Goal: Task Accomplishment & Management: Use online tool/utility

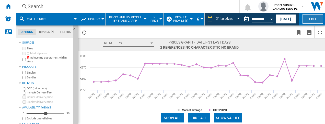
click at [315, 21] on button "Edit" at bounding box center [312, 18] width 20 height 9
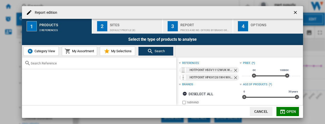
click at [43, 66] on div at bounding box center [99, 63] width 154 height 12
click at [44, 64] on input "text" at bounding box center [102, 64] width 143 height 4
paste input "H55V1 112W UK​"
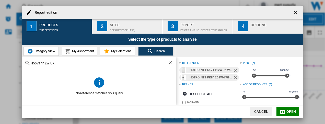
drag, startPoint x: 6, startPoint y: 63, endPoint x: 0, endPoint y: 60, distance: 6.4
click at [0, 61] on html "In order to access Insight, please log out and log in again OK NEW Search Searc…" at bounding box center [162, 62] width 325 height 124
paste input "R1 112X UK"
click at [42, 64] on input "H55R1 112X UK" at bounding box center [99, 64] width 137 height 4
click at [53, 62] on input "H55R1112XUK" at bounding box center [99, 64] width 137 height 4
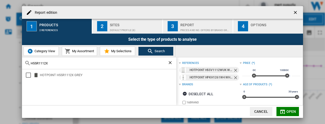
drag, startPoint x: 54, startPoint y: 64, endPoint x: 0, endPoint y: 59, distance: 53.8
click at [0, 61] on html "In order to access Insight, please log out and log in again OK NEW Search Searc…" at bounding box center [162, 62] width 325 height 124
paste input "112W"
click at [42, 64] on input "H55R1 112W" at bounding box center [99, 64] width 137 height 4
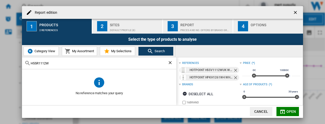
type input "H55R1112W"
click at [120, 29] on div "Default profile (8)" at bounding box center [135, 28] width 50 height 5
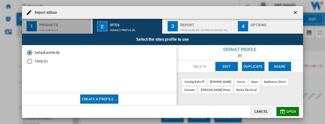
click at [42, 25] on div "Products" at bounding box center [64, 23] width 50 height 5
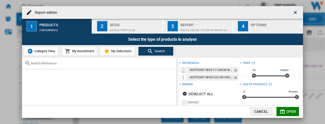
click at [82, 63] on input "text" at bounding box center [102, 64] width 143 height 4
paste input "H55R1 112W"
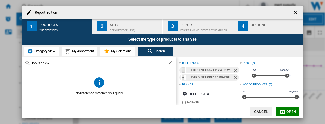
click at [42, 62] on input "H55R1 112W" at bounding box center [99, 64] width 137 height 4
click at [56, 65] on input "H55R1112W" at bounding box center [99, 64] width 137 height 4
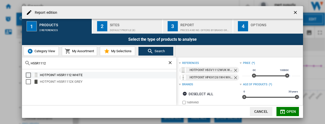
type input "H55R1112"
click at [72, 75] on div "HOTPOINT H55R1112 WHITE" at bounding box center [108, 75] width 136 height 5
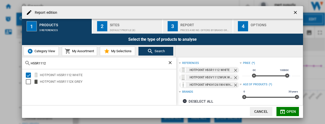
click at [291, 112] on span "Open" at bounding box center [291, 112] width 10 height 4
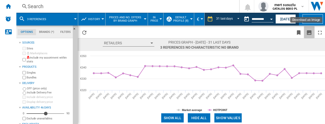
click at [305, 32] on button "Download as image" at bounding box center [309, 32] width 10 height 12
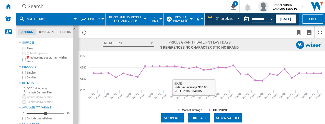
click at [223, 118] on button "Show values" at bounding box center [227, 118] width 27 height 9
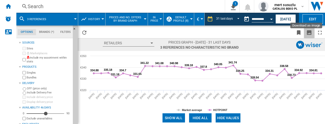
click at [309, 33] on ng-md-icon "Download as image" at bounding box center [309, 33] width 6 height 6
